Goal: Task Accomplishment & Management: Complete application form

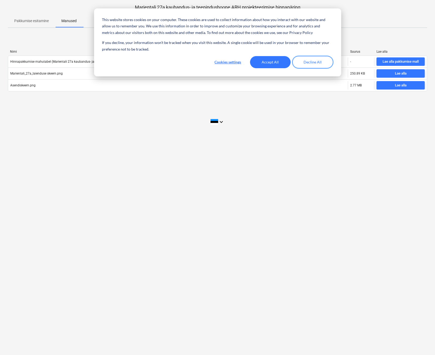
click at [312, 64] on button "Decline All" at bounding box center [313, 62] width 41 height 12
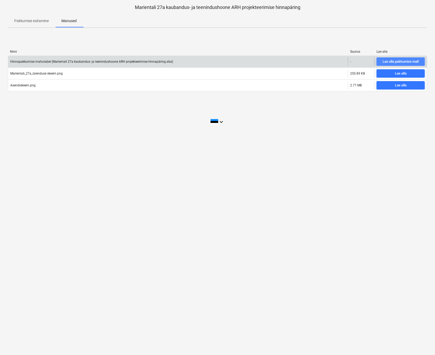
click at [397, 61] on div "Lae alla pakkumise mall" at bounding box center [401, 62] width 36 height 6
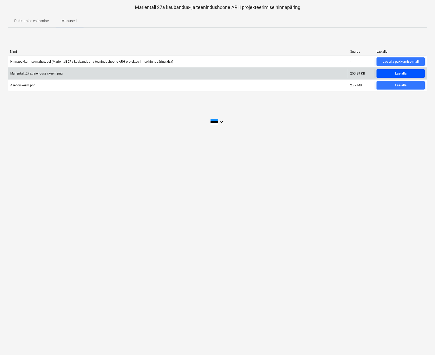
click at [401, 73] on div "Lae alla" at bounding box center [401, 74] width 12 height 6
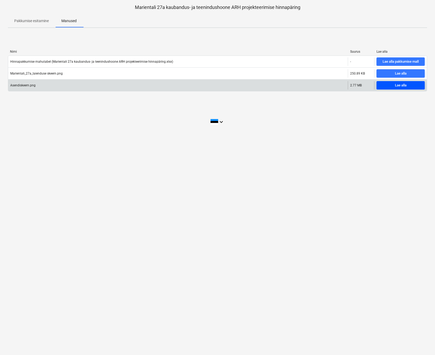
click at [386, 85] on span "Lae alla" at bounding box center [401, 86] width 44 height 6
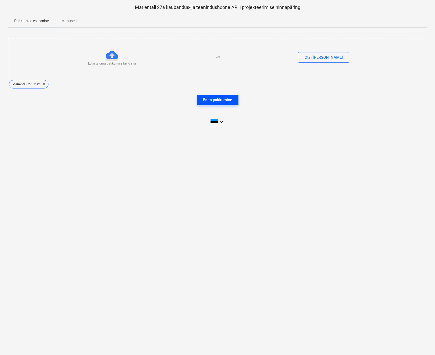
click at [218, 103] on div "Esita pakkumine" at bounding box center [217, 100] width 29 height 7
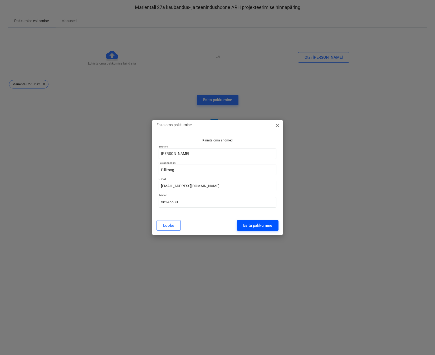
click at [256, 229] on div "Esita pakkumine" at bounding box center [257, 225] width 29 height 7
